Goal: Information Seeking & Learning: Learn about a topic

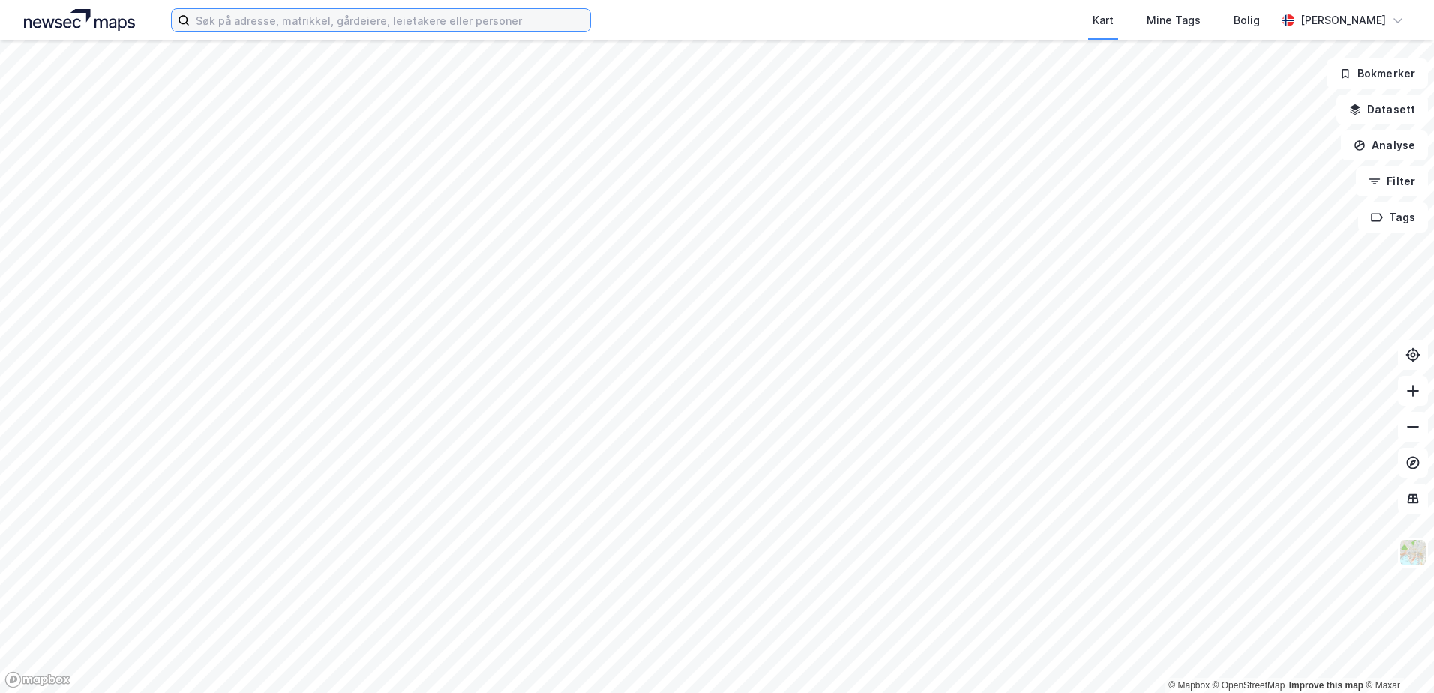
click at [234, 24] on input at bounding box center [390, 20] width 401 height 23
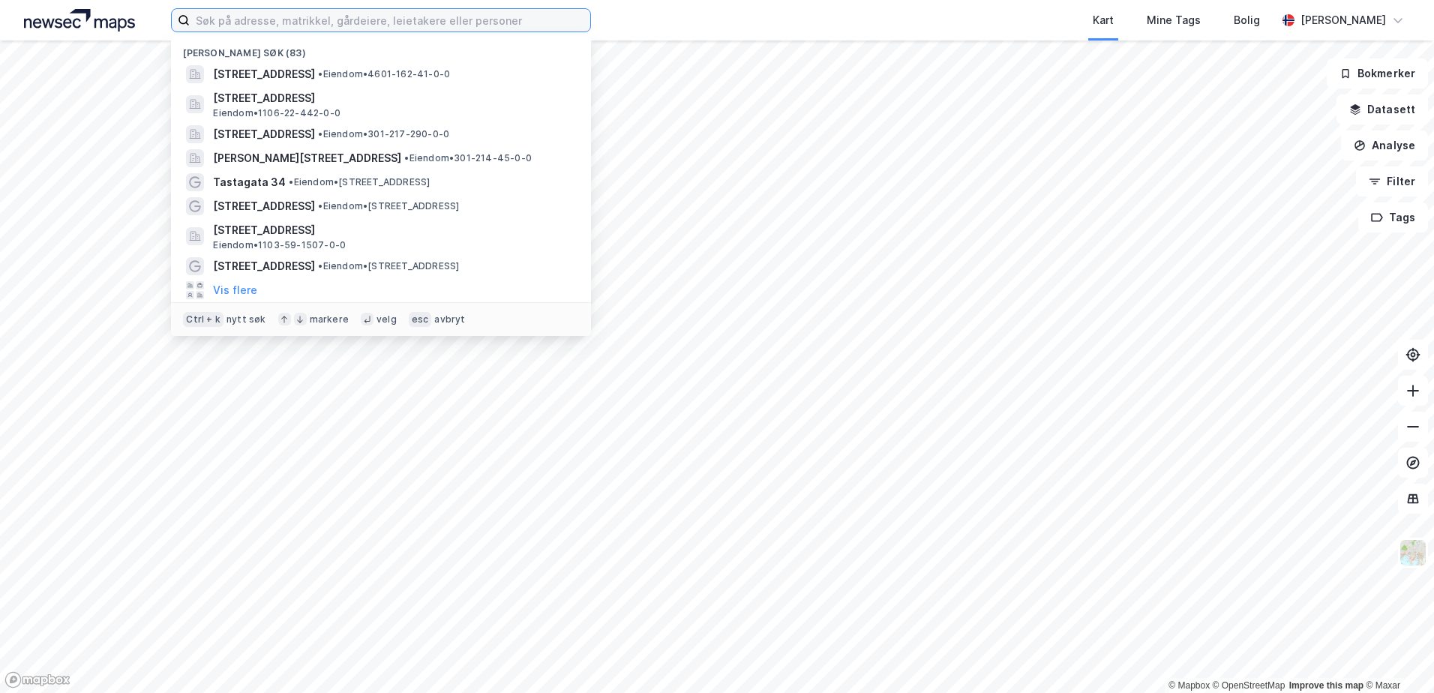
paste input "Spannavegen52"
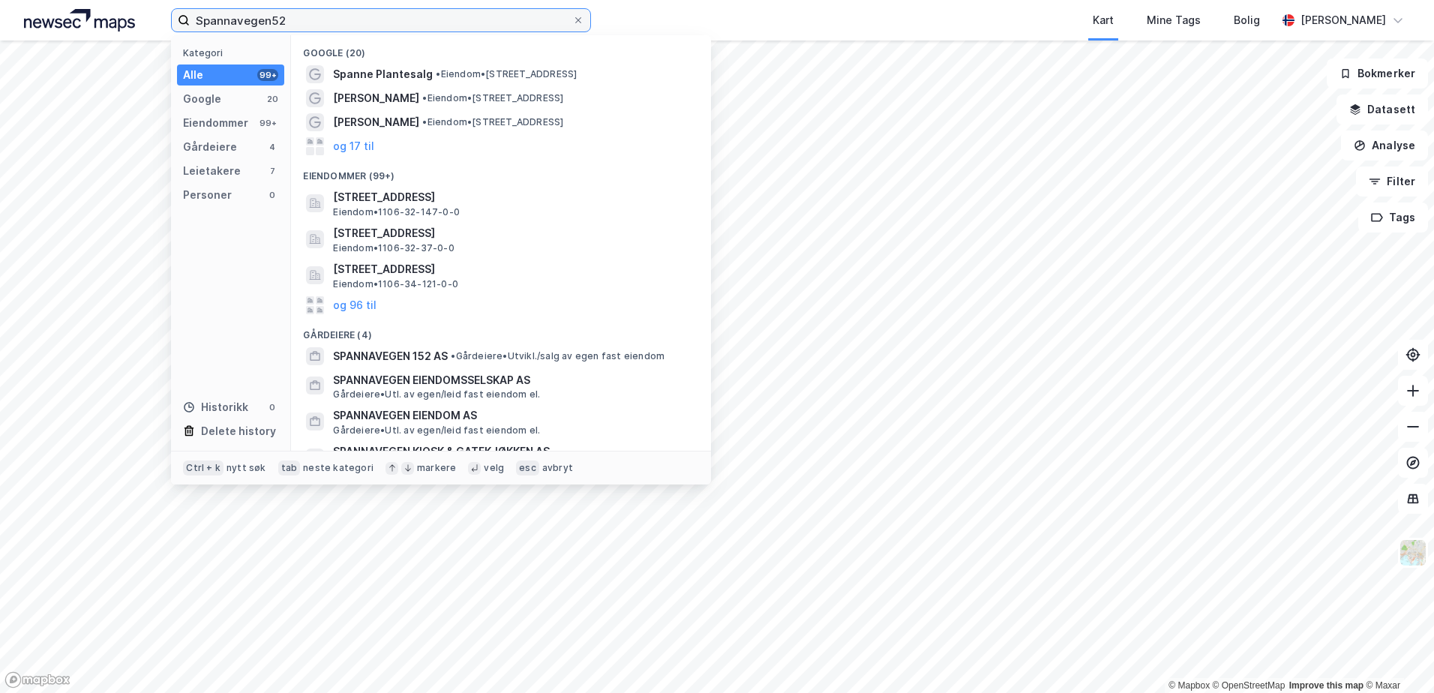
click at [277, 17] on input "Spannavegen52" at bounding box center [381, 20] width 383 height 23
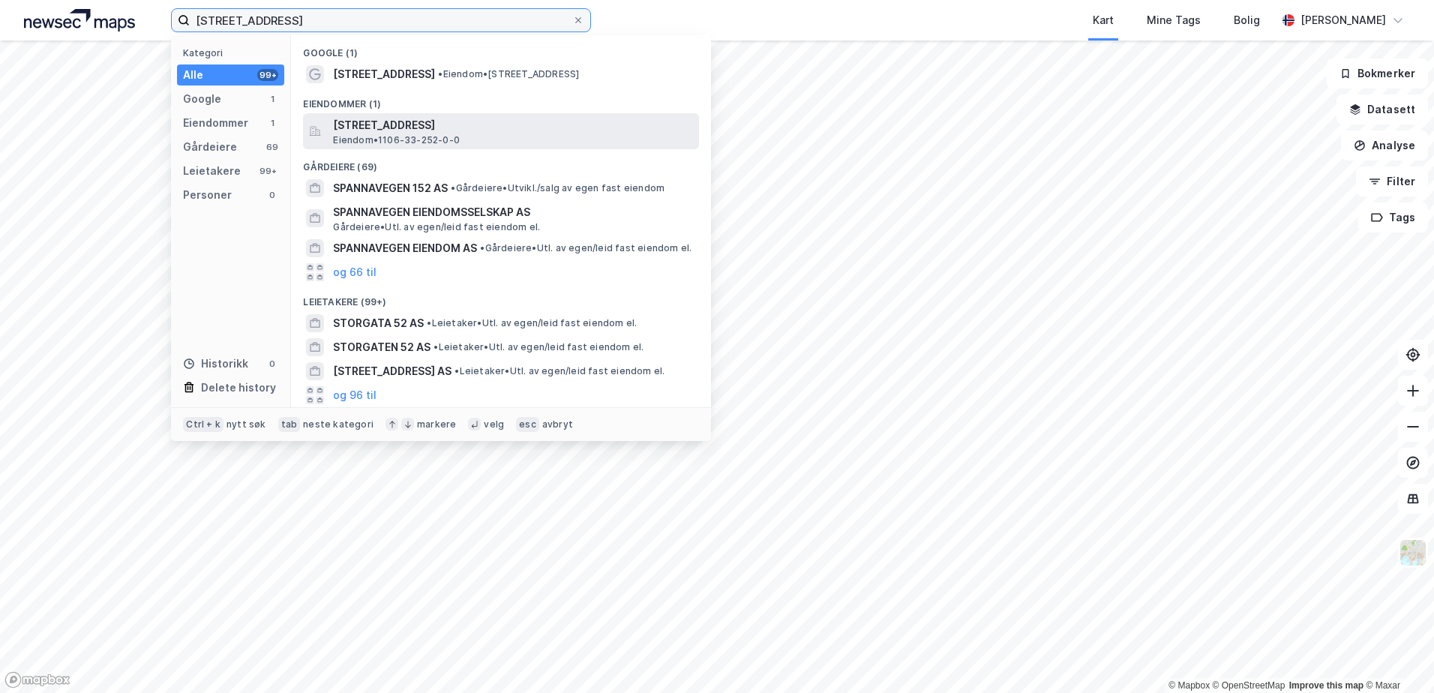
type input "[STREET_ADDRESS]"
click at [443, 125] on span "[STREET_ADDRESS]" at bounding box center [513, 125] width 360 height 18
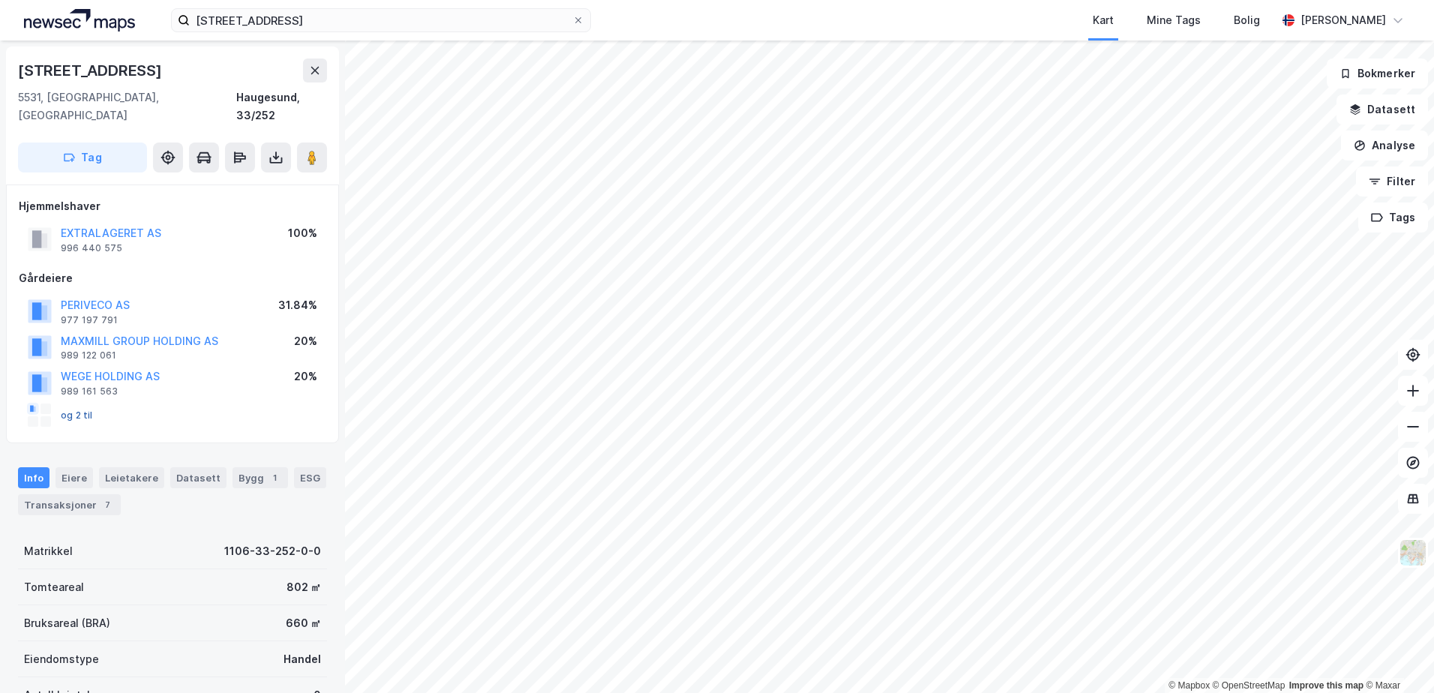
click at [0, 0] on button "og 2 til" at bounding box center [0, 0] width 0 height 0
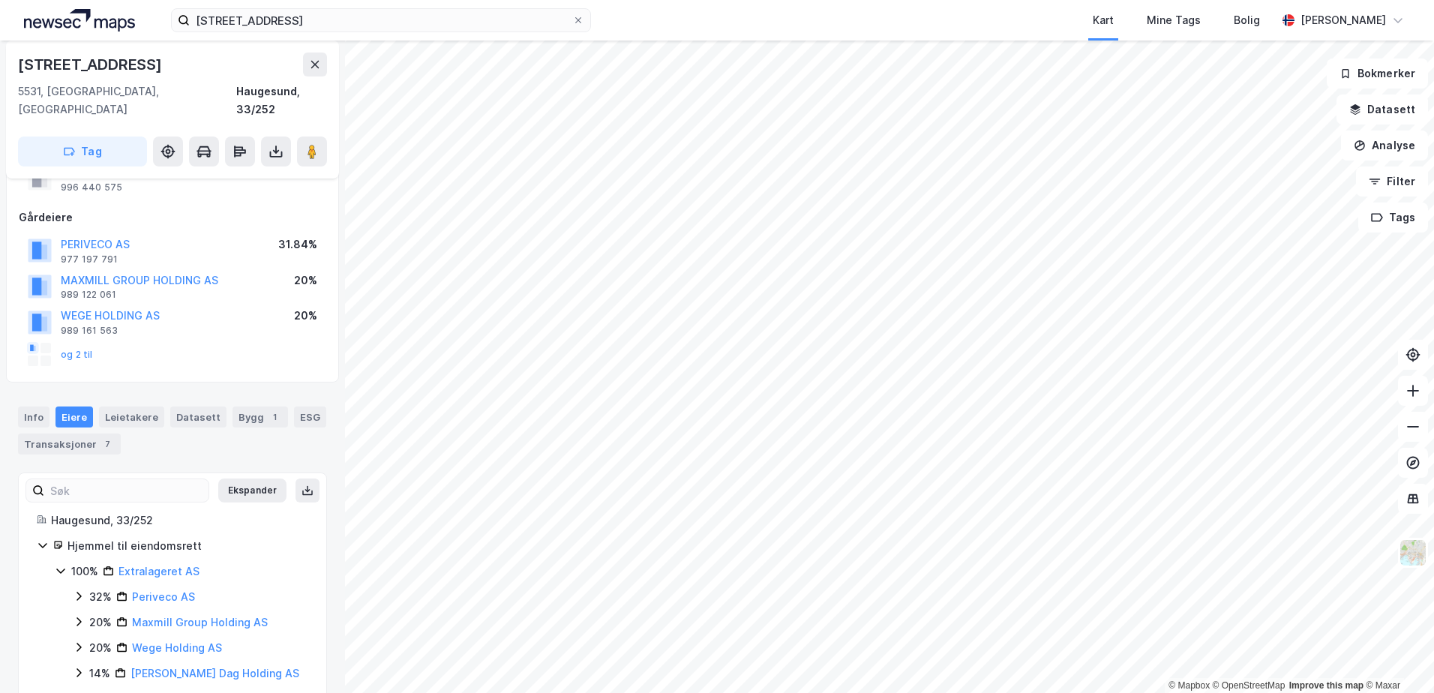
scroll to position [95, 0]
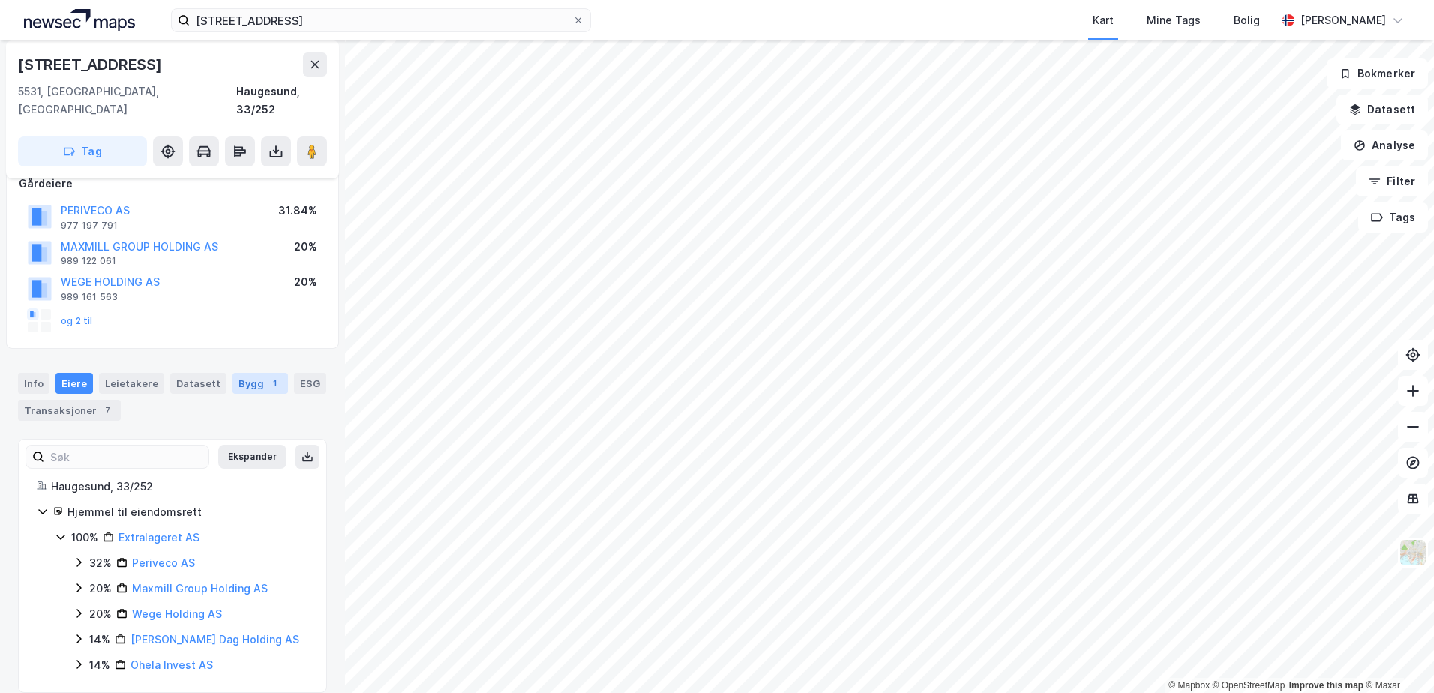
click at [236, 373] on div "Bygg 1" at bounding box center [261, 383] width 56 height 21
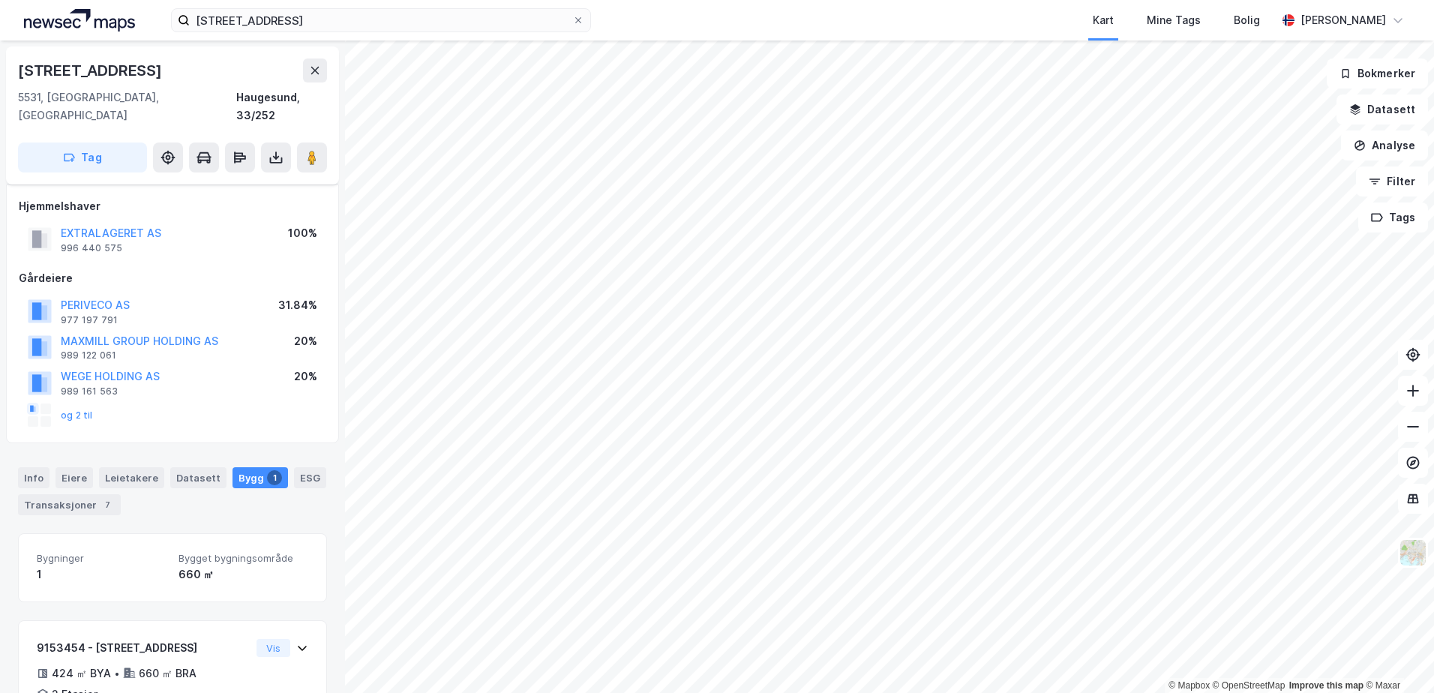
scroll to position [77, 0]
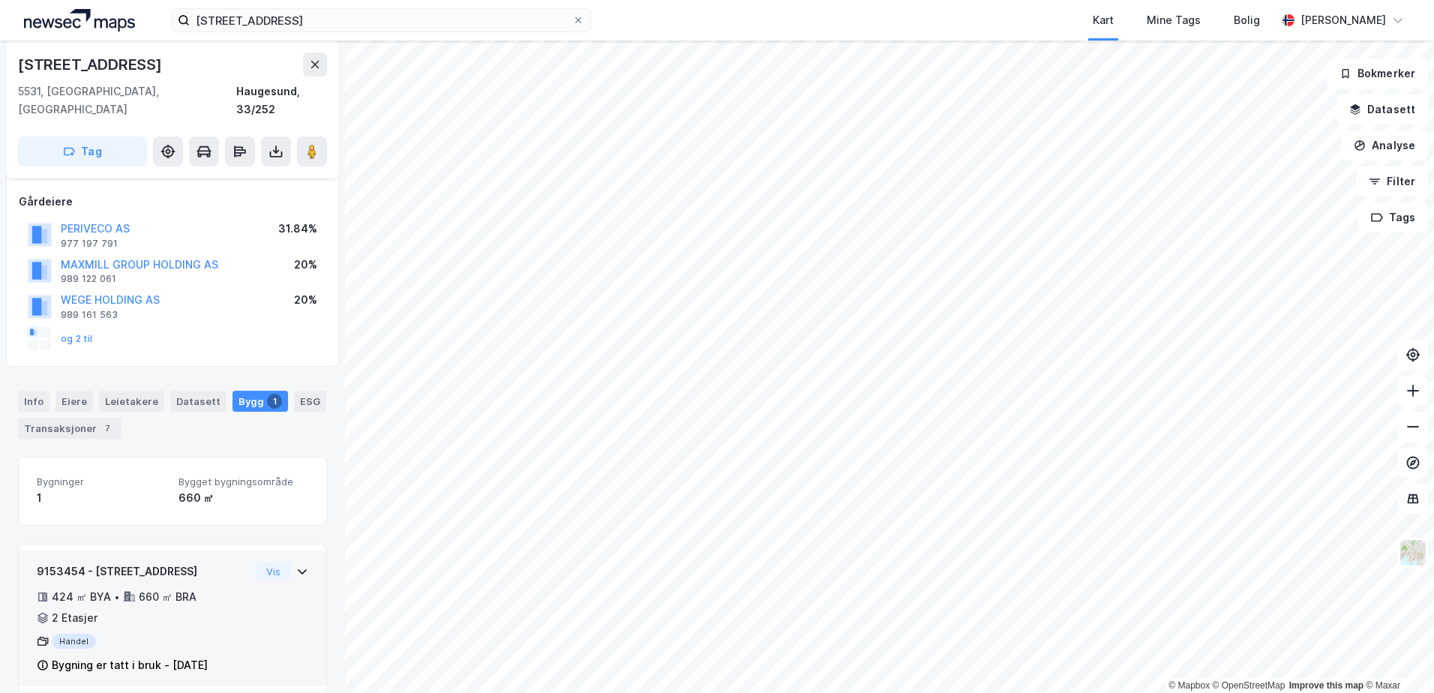
click at [78, 634] on div "Handel" at bounding box center [144, 641] width 214 height 15
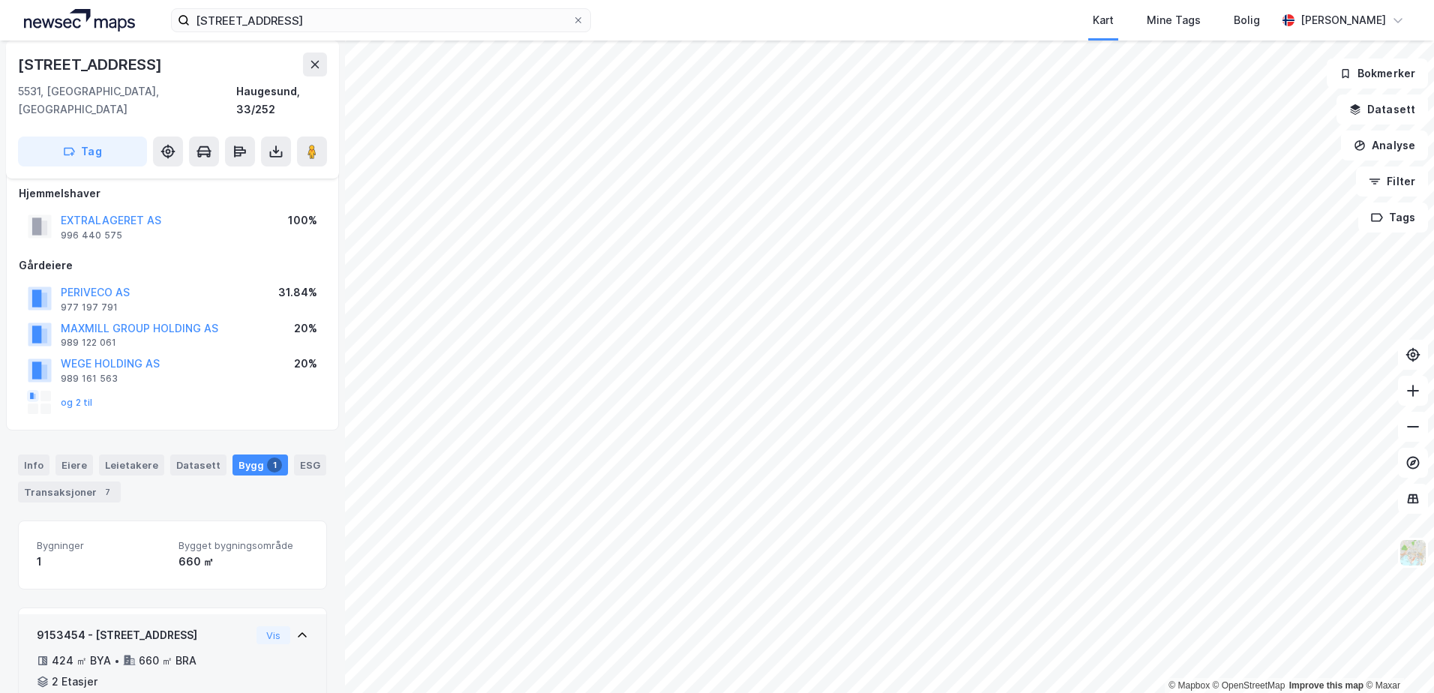
scroll to position [0, 0]
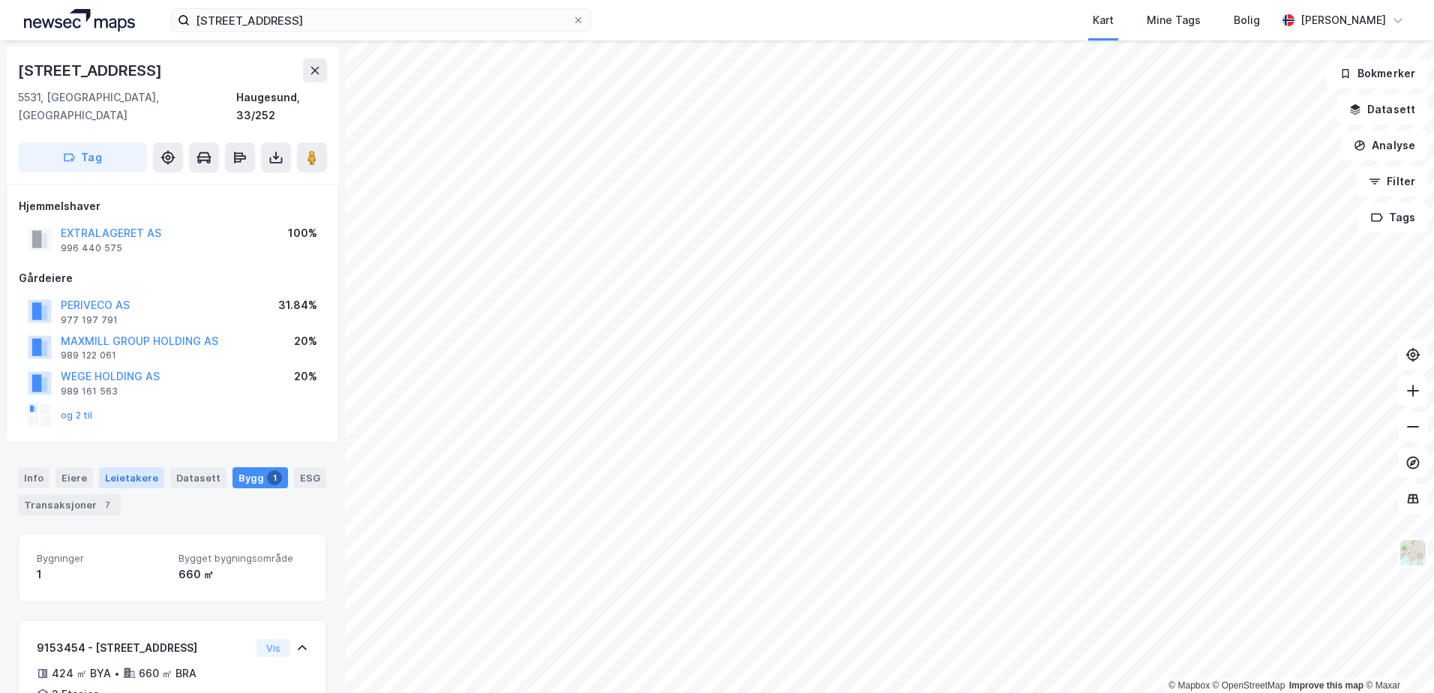
click at [133, 467] on div "Leietakere" at bounding box center [131, 477] width 65 height 21
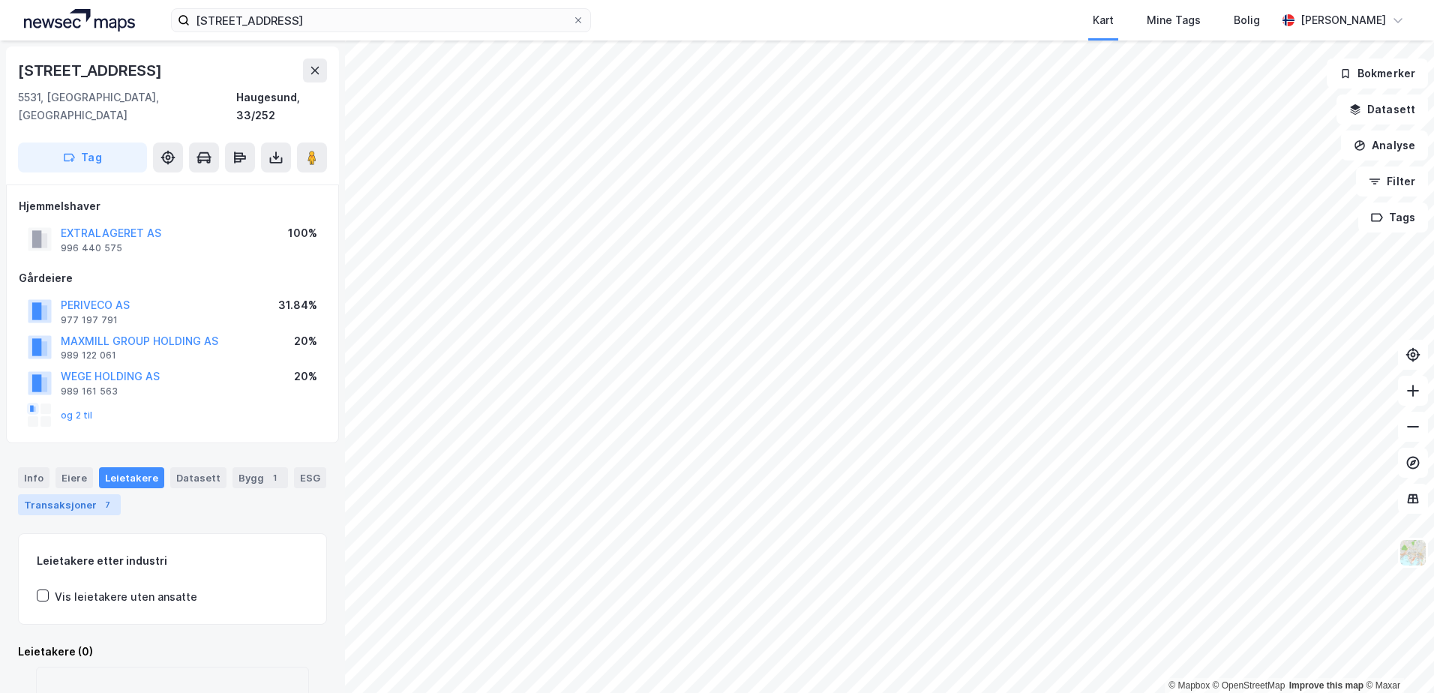
click at [78, 494] on div "Transaksjoner 7" at bounding box center [69, 504] width 103 height 21
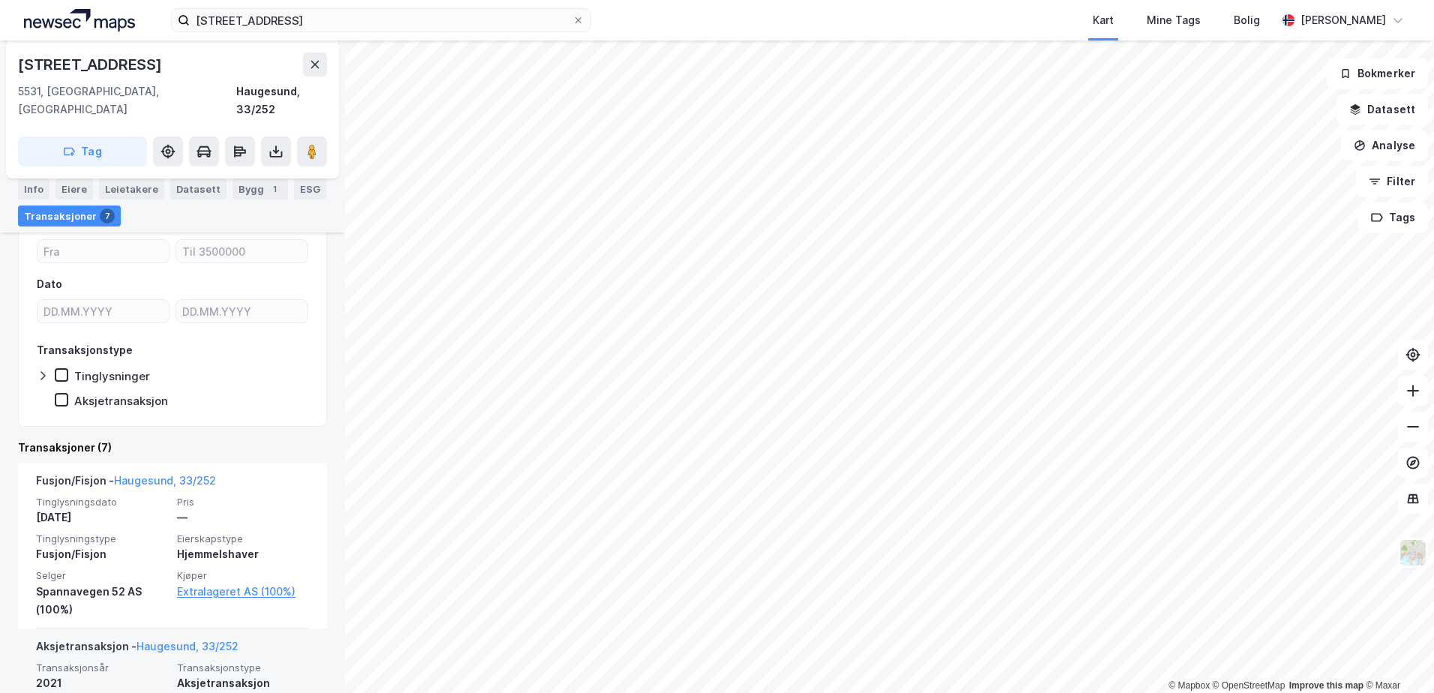
scroll to position [449, 0]
